Goal: Connect with others: Connect with other users

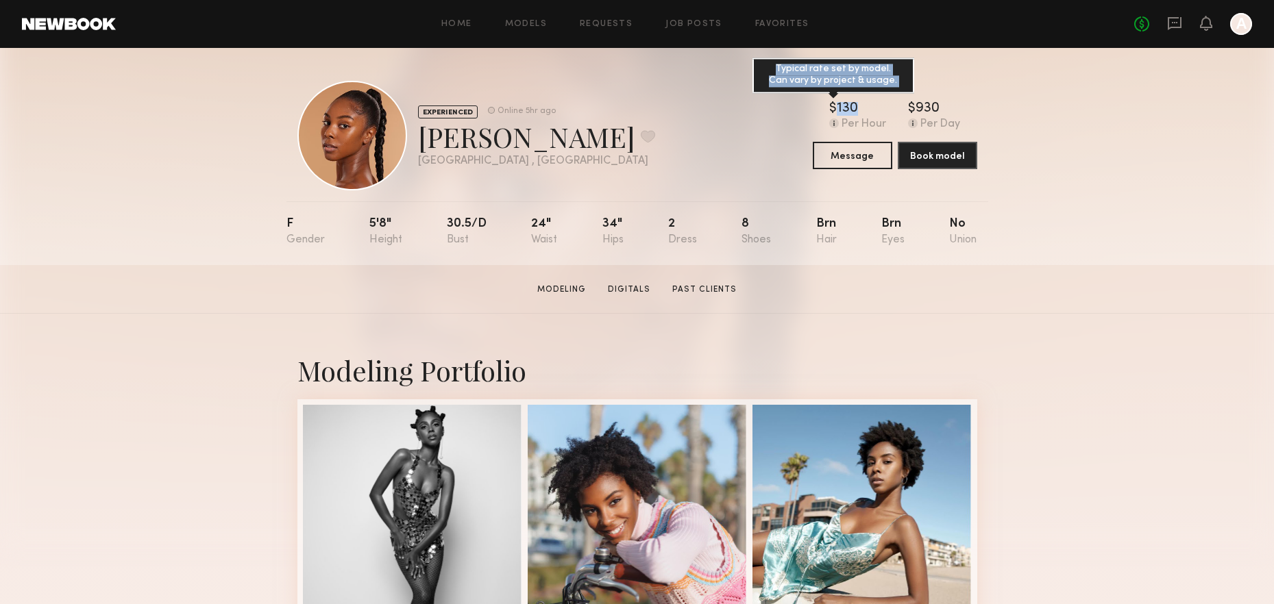
drag, startPoint x: 831, startPoint y: 109, endPoint x: 859, endPoint y: 109, distance: 27.4
click at [859, 109] on div "$ Typical rate set by model. Can vary by project & usage. 130" at bounding box center [857, 109] width 57 height 14
click at [1120, 226] on div "EXPERIENCED Online 5hr ago Bria N. Favorite Los Angeles , CA Online 5hr ago $ T…" at bounding box center [637, 156] width 1274 height 217
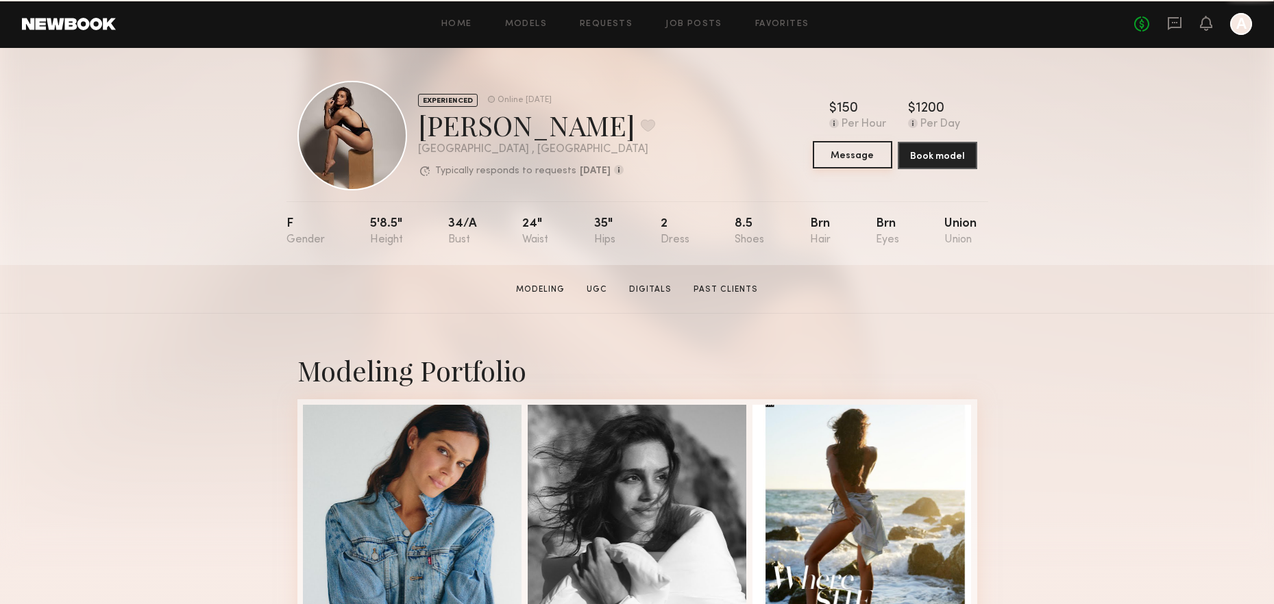
click at [860, 156] on button "Message" at bounding box center [852, 154] width 79 height 27
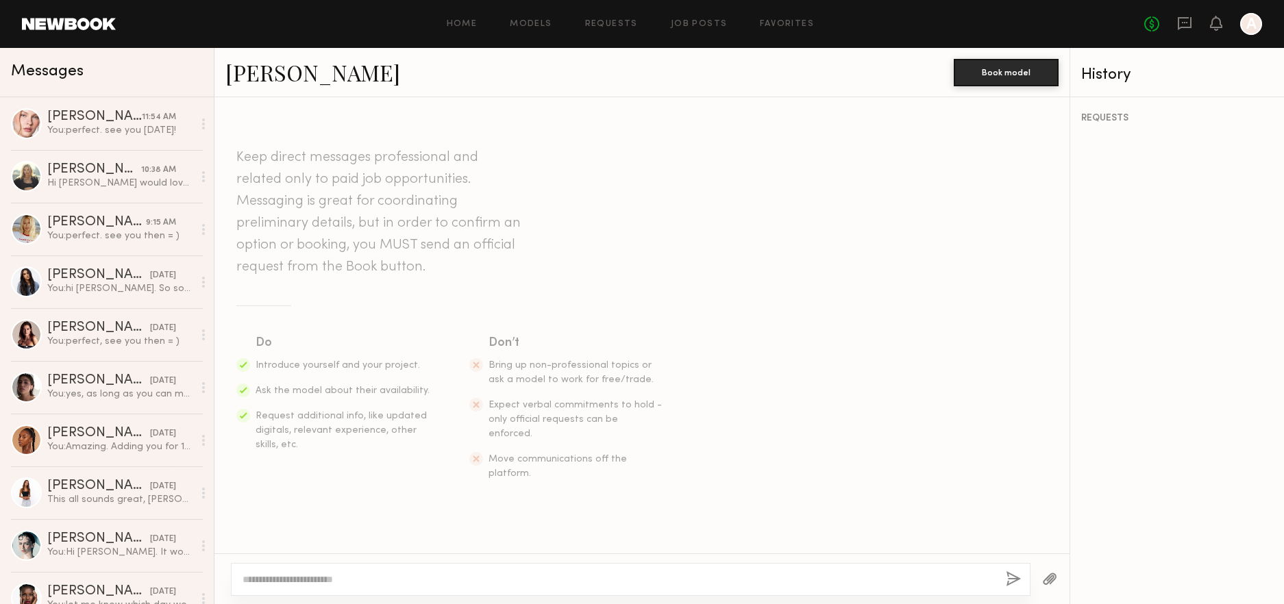
scroll to position [661, 0]
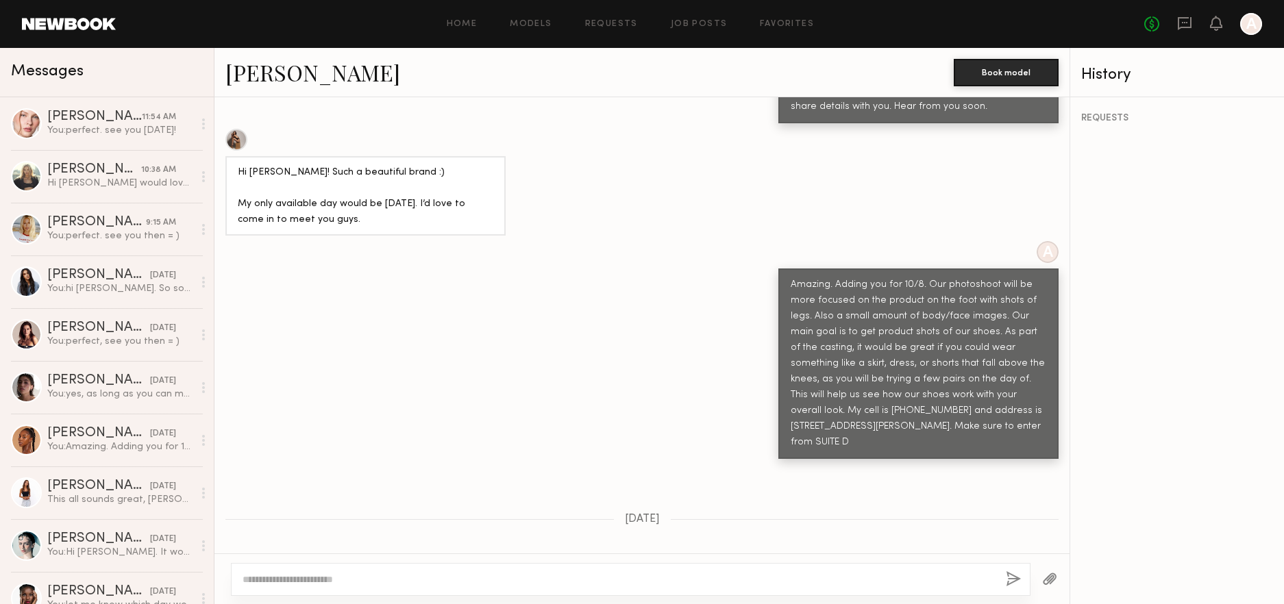
click at [263, 76] on link "Claire A." at bounding box center [312, 72] width 175 height 29
